Goal: Navigation & Orientation: Find specific page/section

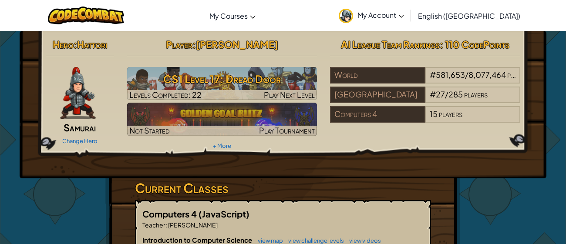
click at [82, 135] on div "Change Hero" at bounding box center [80, 141] width 68 height 14
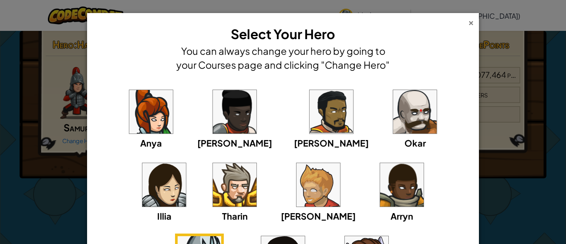
click at [468, 24] on div "×" at bounding box center [471, 21] width 6 height 9
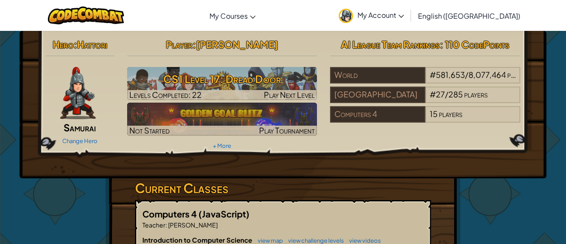
click at [78, 134] on div "Change Hero" at bounding box center [80, 141] width 68 height 14
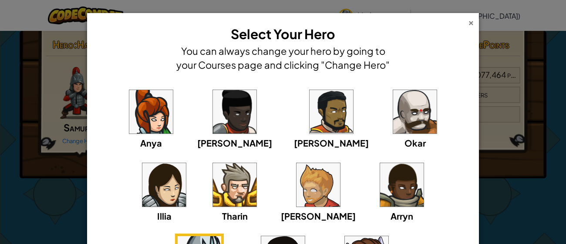
click at [469, 23] on div "×" at bounding box center [471, 21] width 6 height 9
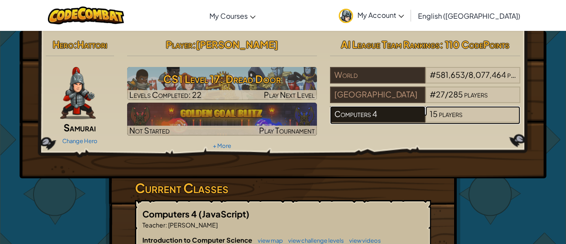
click at [359, 117] on div "Computers 4" at bounding box center [377, 114] width 95 height 17
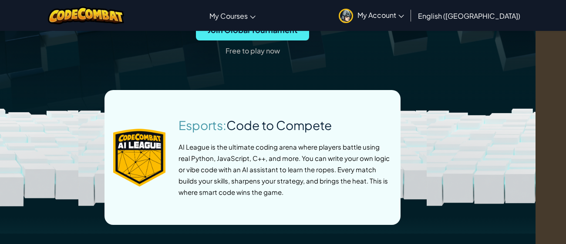
scroll to position [0, 30]
